Goal: Check status

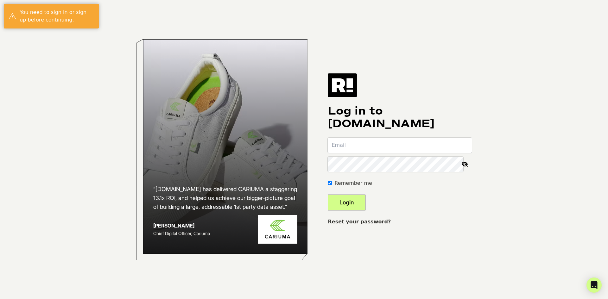
type input "devin@montce.com"
click at [366, 207] on button "Login" at bounding box center [347, 203] width 38 height 16
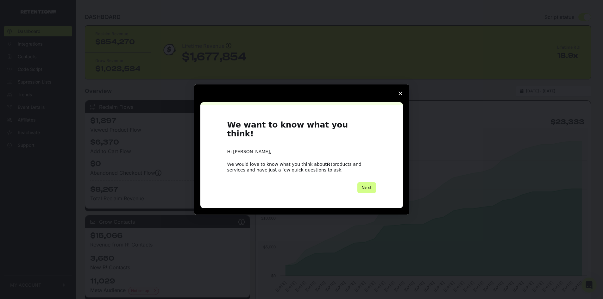
click at [399, 95] on icon "Close survey" at bounding box center [401, 94] width 4 height 4
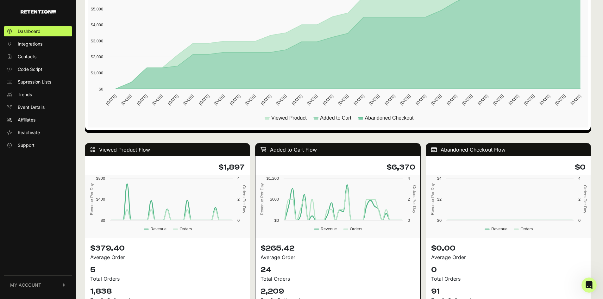
scroll to position [538, 0]
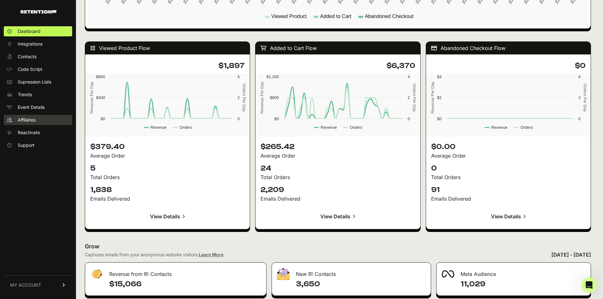
click at [36, 119] on link "Affiliates" at bounding box center [38, 120] width 68 height 10
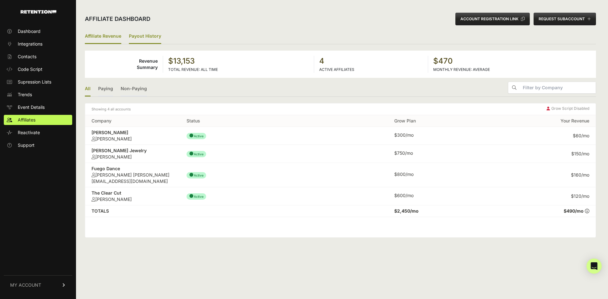
click at [139, 38] on link "Payout History" at bounding box center [145, 36] width 32 height 15
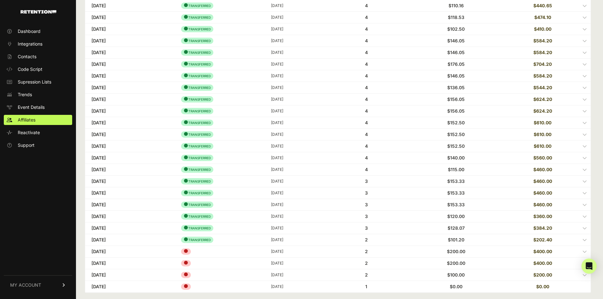
scroll to position [97, 0]
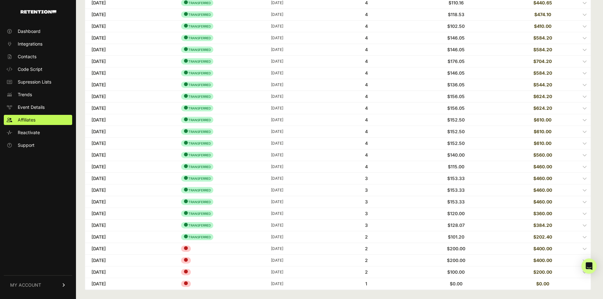
click at [525, 142] on label at bounding box center [338, 143] width 506 height 11
click at [0, 0] on input "checkbox" at bounding box center [0, 0] width 0 height 0
